Goal: Task Accomplishment & Management: Use online tool/utility

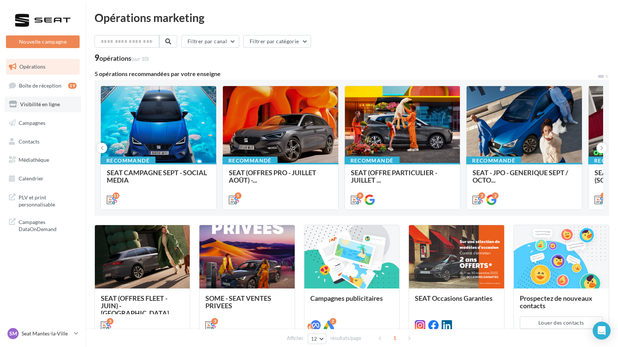
click at [61, 109] on link "Visibilité en ligne" at bounding box center [42, 104] width 77 height 16
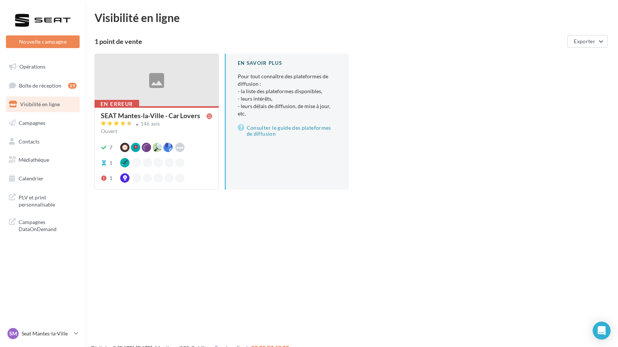
click at [156, 98] on div at bounding box center [157, 80] width 124 height 53
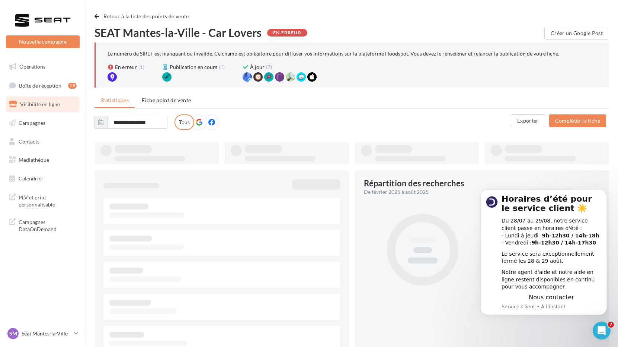
type input "**********"
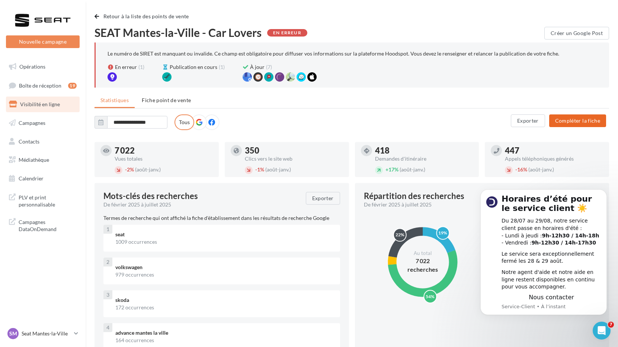
click at [576, 126] on button "Compléter la fiche" at bounding box center [578, 120] width 57 height 13
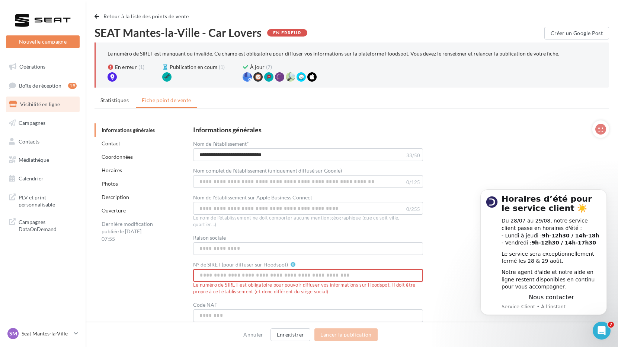
click at [223, 271] on input "N° de SIRET (pour diffuser sur Hoodspot)" at bounding box center [308, 275] width 230 height 13
paste input "**********"
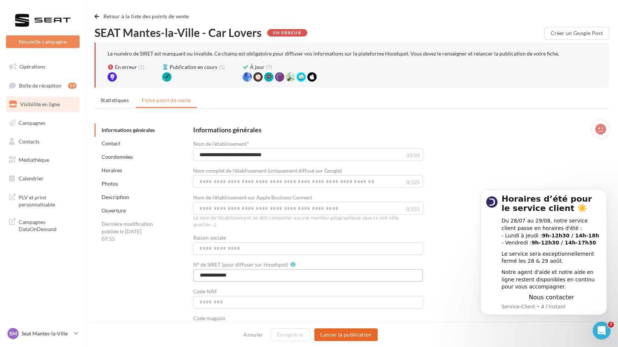
type input "**********"
click at [343, 330] on button "Lancer la publication" at bounding box center [346, 334] width 63 height 13
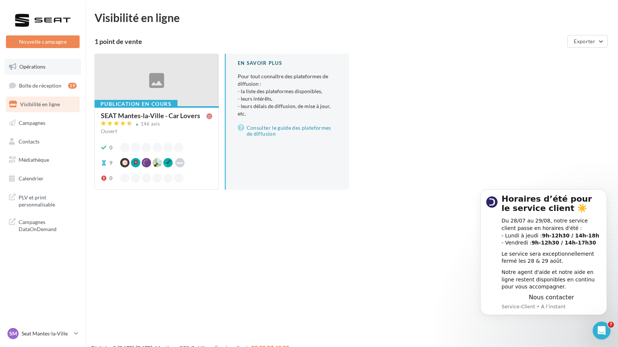
click at [38, 71] on link "Opérations" at bounding box center [42, 67] width 77 height 16
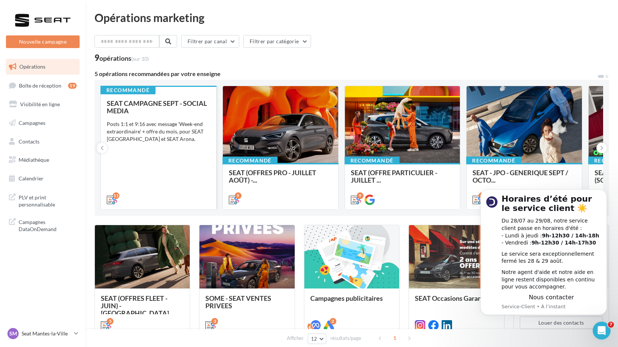
click at [163, 126] on div "Posts 1:1 et 9:16 avec message 'Week-end extraordinaire' + offre du mois, pour …" at bounding box center [158, 131] width 103 height 22
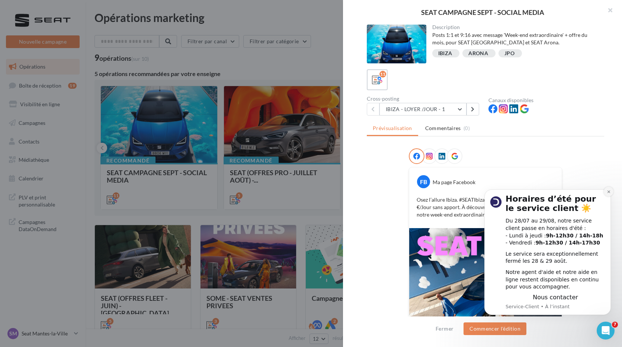
click at [608, 190] on icon "Dismiss notification" at bounding box center [609, 191] width 3 height 3
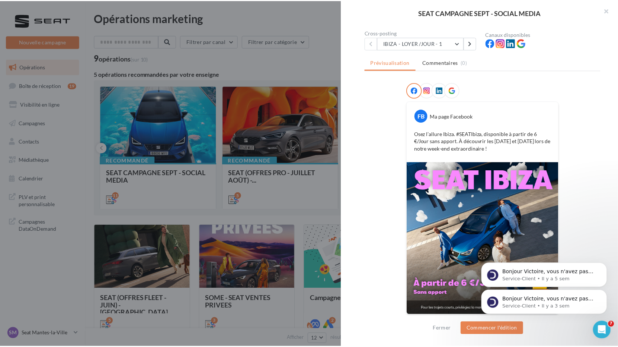
scroll to position [68, 0]
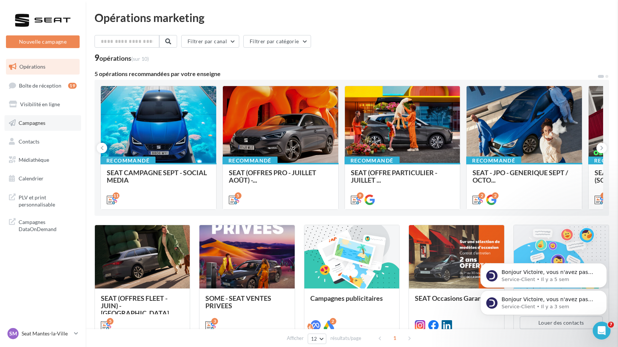
click at [31, 123] on span "Campagnes" at bounding box center [32, 123] width 27 height 6
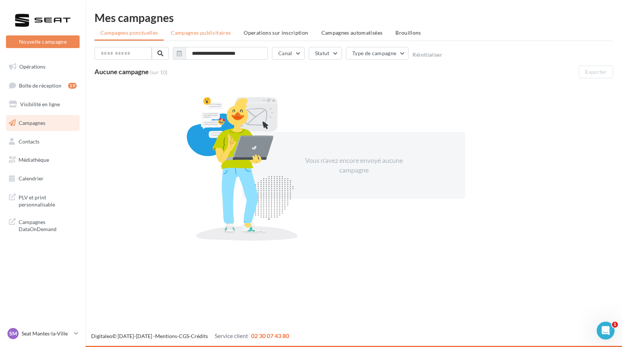
click at [204, 38] on li "Campagnes publicitaires" at bounding box center [201, 32] width 72 height 13
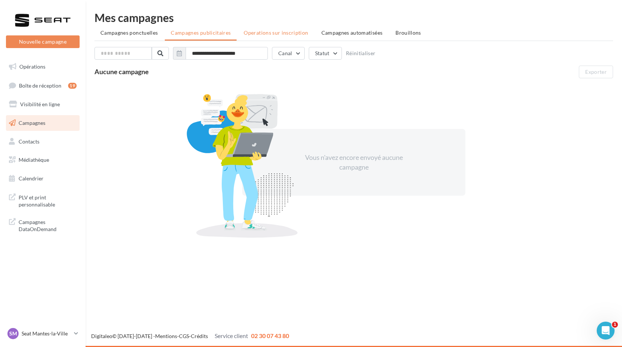
click at [266, 34] on span "Operations sur inscription" at bounding box center [276, 32] width 64 height 6
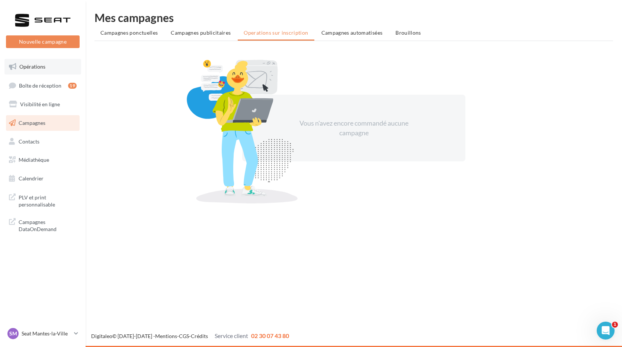
click at [48, 69] on link "Opérations" at bounding box center [42, 67] width 77 height 16
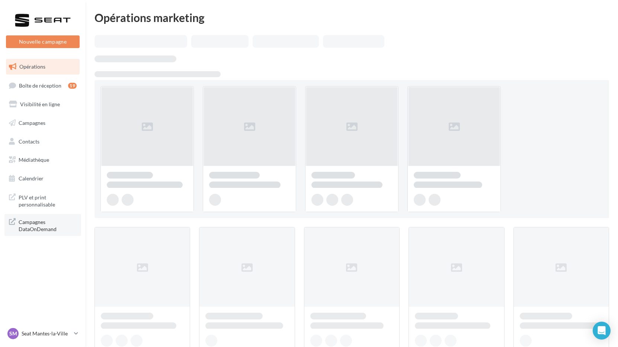
click at [41, 220] on span "Campagnes DataOnDemand" at bounding box center [48, 225] width 58 height 16
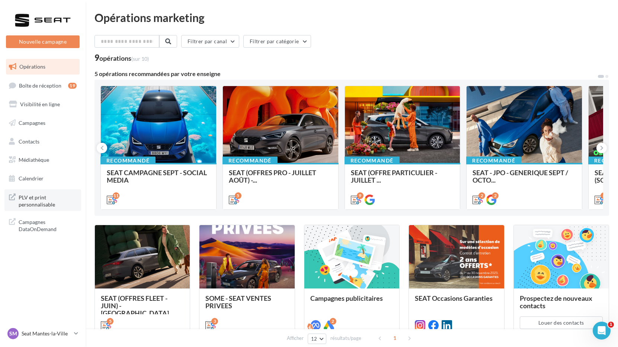
click at [31, 194] on span "PLV et print personnalisable" at bounding box center [48, 200] width 58 height 16
click at [32, 330] on p "Seat Mantes-la-Ville" at bounding box center [47, 332] width 50 height 7
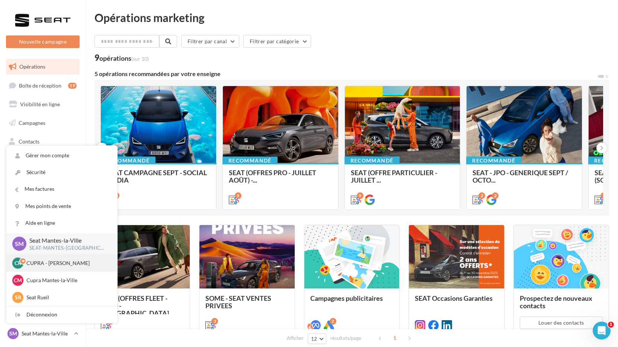
click at [69, 264] on p "CUPRA - [PERSON_NAME]" at bounding box center [67, 262] width 82 height 7
